Goal: Task Accomplishment & Management: Use online tool/utility

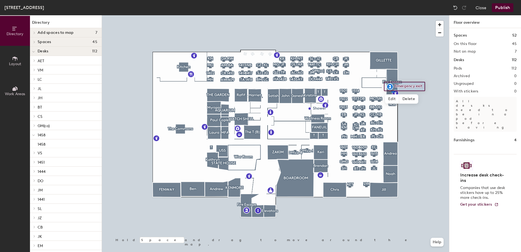
click at [391, 15] on div at bounding box center [275, 15] width 347 height 0
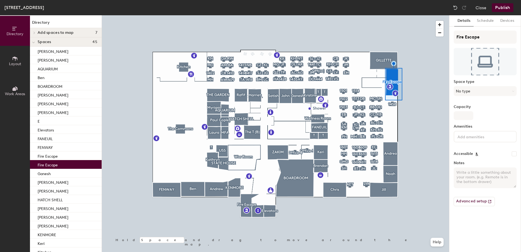
click at [402, 15] on div at bounding box center [275, 15] width 347 height 0
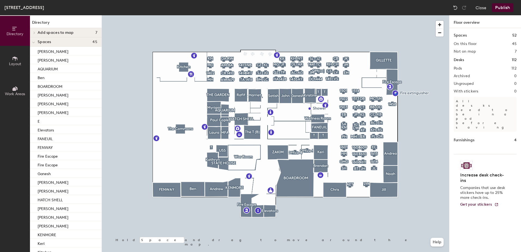
click at [394, 15] on div at bounding box center [275, 15] width 347 height 0
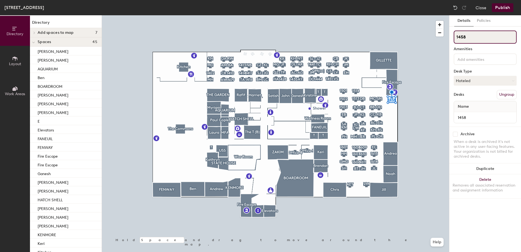
drag, startPoint x: 468, startPoint y: 35, endPoint x: 445, endPoint y: 36, distance: 22.6
click at [445, 36] on div "Directory Layout Work Areas Directory Add spaces to map 7 [GEOGRAPHIC_DATA] Off…" at bounding box center [260, 133] width 521 height 237
type input "RC"
click at [471, 83] on button "Hoteled" at bounding box center [485, 81] width 63 height 10
click at [464, 99] on div "Assigned" at bounding box center [481, 98] width 55 height 8
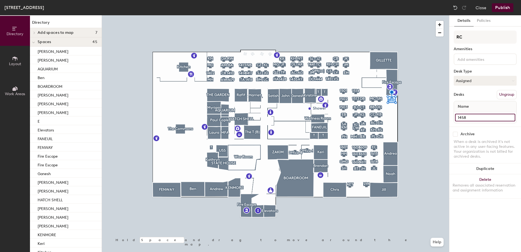
click at [467, 116] on input "1458" at bounding box center [485, 118] width 60 height 8
type input "1458, [PERSON_NAME]"
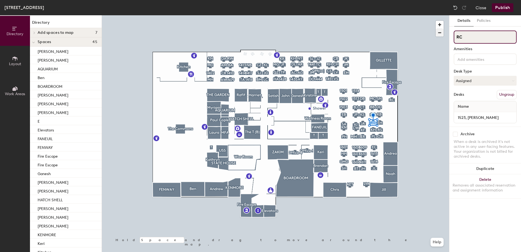
click at [429, 32] on div "Directory Layout Work Areas Directory Add spaces to map 7 [GEOGRAPHIC_DATA] Off…" at bounding box center [260, 133] width 521 height 237
type input "1523"
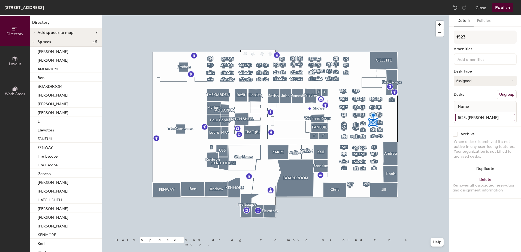
click at [492, 118] on input "1523, [PERSON_NAME]" at bounding box center [485, 118] width 60 height 8
drag, startPoint x: 492, startPoint y: 118, endPoint x: 468, endPoint y: 116, distance: 24.3
click at [468, 116] on input "1523, [PERSON_NAME]" at bounding box center [485, 118] width 60 height 8
type input "1523"
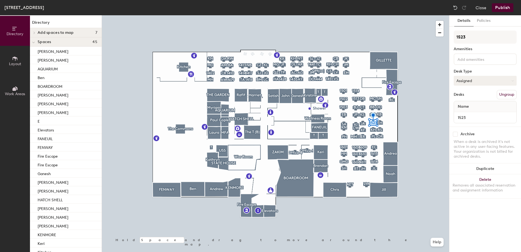
click at [481, 83] on button "Assigned" at bounding box center [485, 81] width 63 height 10
click at [465, 111] on div "Hoteled" at bounding box center [481, 114] width 55 height 8
drag, startPoint x: 465, startPoint y: 38, endPoint x: 455, endPoint y: 36, distance: 10.9
click at [455, 36] on input "JM" at bounding box center [485, 37] width 63 height 13
type input "1442"
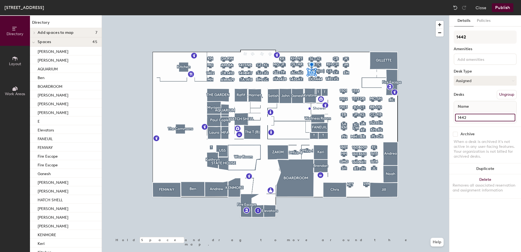
type input "1442"
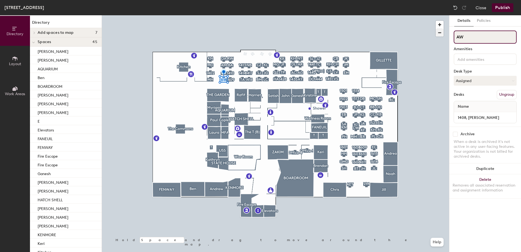
drag, startPoint x: 469, startPoint y: 37, endPoint x: 437, endPoint y: 35, distance: 31.7
click at [438, 36] on div "Directory Layout Work Areas Directory Add spaces to map 7 [GEOGRAPHIC_DATA] Off…" at bounding box center [260, 133] width 521 height 237
type input "1408"
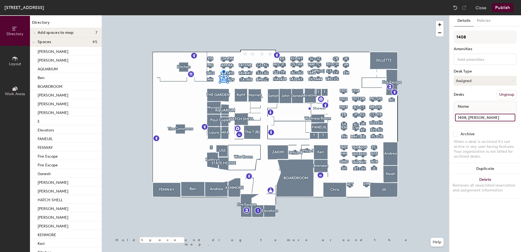
click at [495, 117] on input "1408, [PERSON_NAME]" at bounding box center [485, 118] width 60 height 8
click at [481, 80] on button "Assigned" at bounding box center [485, 81] width 63 height 10
click at [469, 115] on div "Hoteled" at bounding box center [481, 114] width 55 height 8
click at [495, 119] on input "1408, [PERSON_NAME]" at bounding box center [485, 118] width 60 height 8
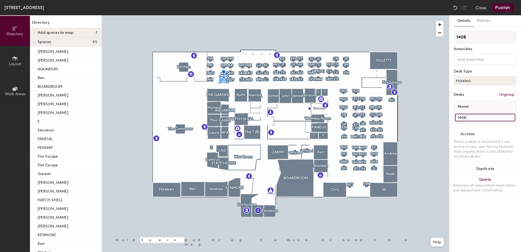
type input "1408"
click at [486, 81] on button "Assigned" at bounding box center [485, 81] width 63 height 10
click at [470, 112] on div "Hoteled" at bounding box center [481, 114] width 55 height 8
click at [499, 8] on button "Publish" at bounding box center [503, 7] width 22 height 9
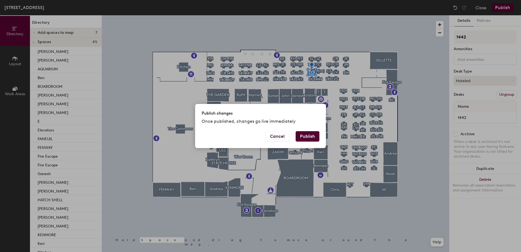
click at [307, 136] on button "Publish" at bounding box center [308, 136] width 24 height 10
